Goal: Communication & Community: Participate in discussion

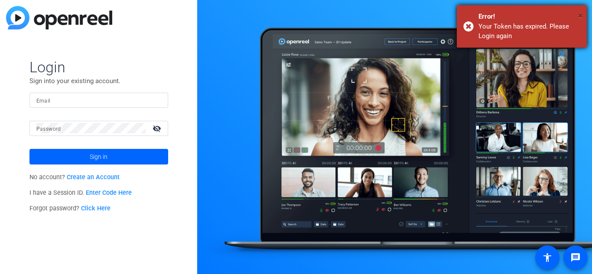
click at [581, 12] on span "×" at bounding box center [580, 15] width 5 height 10
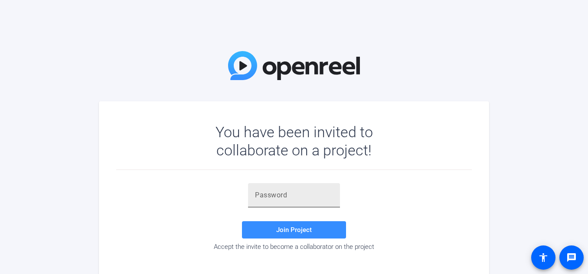
click at [292, 191] on input "text" at bounding box center [294, 195] width 78 height 10
paste input "v#m;#D"
type input "v#m;#D"
click at [473, 150] on mat-card "You have been invited to collaborate on a project! v#m;#D Join Project Accept t…" at bounding box center [294, 194] width 390 height 186
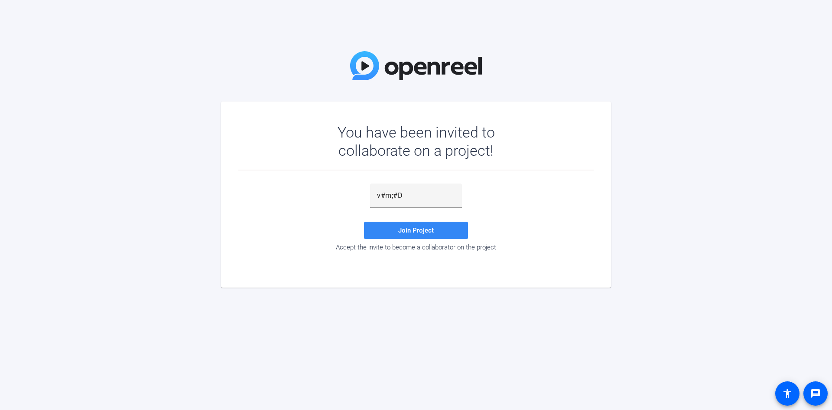
click at [424, 225] on span at bounding box center [416, 230] width 104 height 21
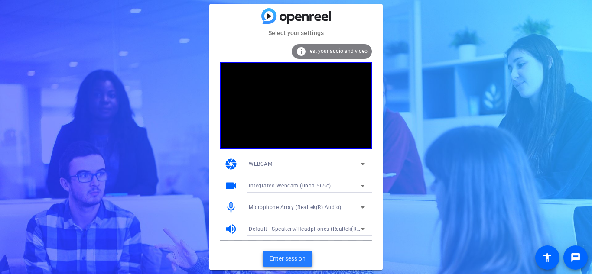
click at [298, 261] on span "Enter session" at bounding box center [288, 258] width 36 height 9
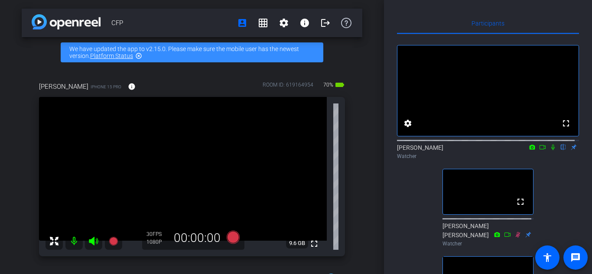
click at [551, 150] on icon at bounding box center [553, 147] width 7 height 6
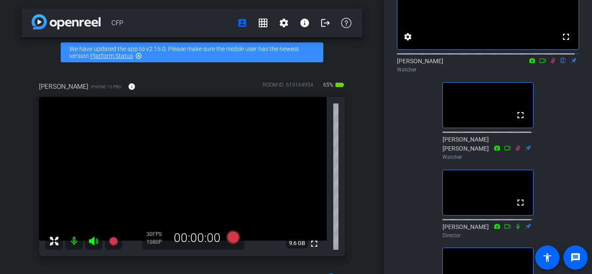
scroll to position [54, 0]
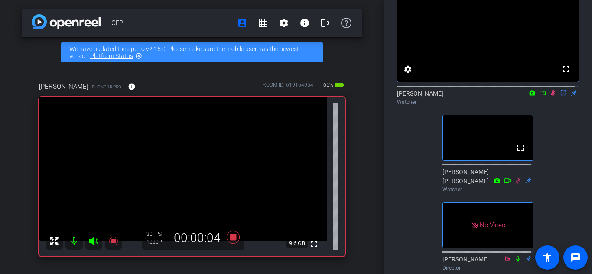
click at [539, 96] on icon at bounding box center [542, 93] width 7 height 6
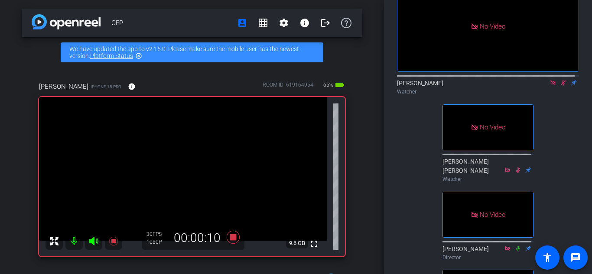
scroll to position [0, 0]
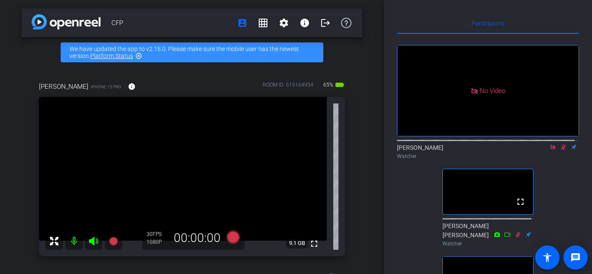
click at [551, 150] on icon at bounding box center [553, 147] width 7 height 6
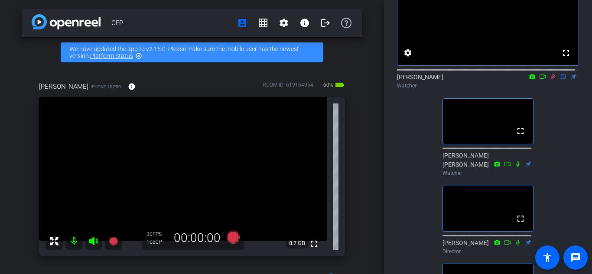
scroll to position [54, 0]
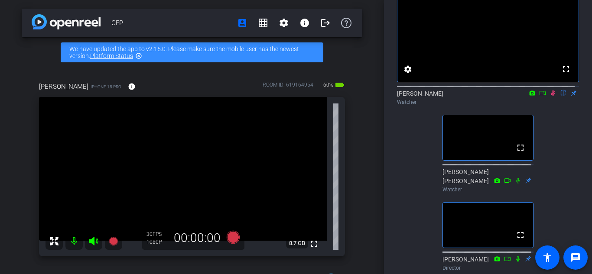
click at [551, 96] on icon at bounding box center [553, 94] width 5 height 6
click at [550, 96] on icon at bounding box center [553, 93] width 7 height 6
click at [541, 96] on icon at bounding box center [542, 93] width 7 height 6
click at [553, 97] on mat-icon at bounding box center [553, 93] width 10 height 8
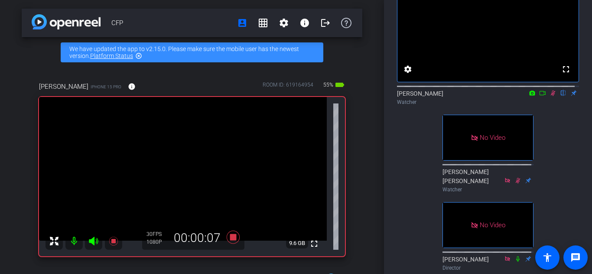
click at [539, 106] on div "Watcher" at bounding box center [488, 102] width 182 height 8
click at [539, 96] on icon at bounding box center [542, 93] width 7 height 6
click at [549, 97] on mat-icon at bounding box center [553, 93] width 10 height 8
click at [551, 96] on icon at bounding box center [553, 94] width 5 height 6
click at [550, 96] on icon at bounding box center [553, 93] width 7 height 6
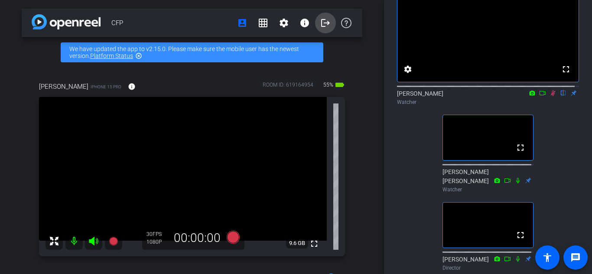
click at [320, 25] on mat-icon "logout" at bounding box center [325, 23] width 10 height 10
